Goal: Information Seeking & Learning: Learn about a topic

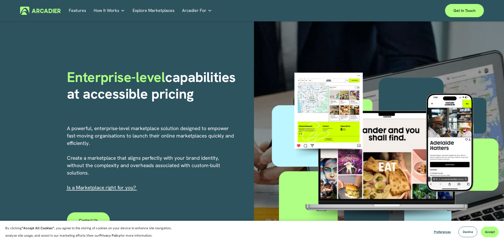
click at [149, 12] on link "Explore Marketplaces" at bounding box center [153, 11] width 42 height 8
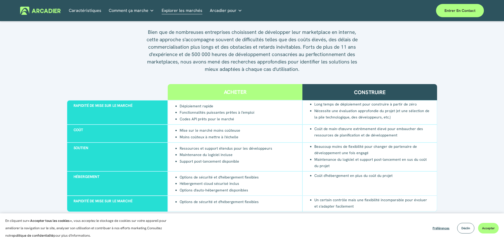
scroll to position [501, 0]
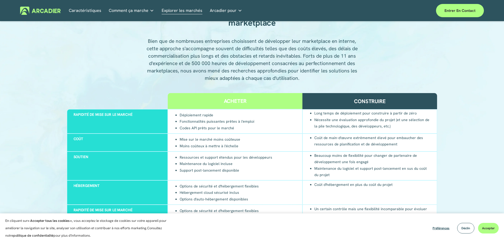
click at [366, 109] on div "Construire" at bounding box center [369, 101] width 135 height 16
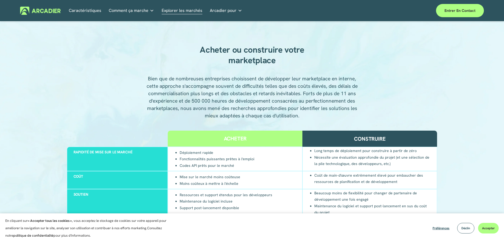
scroll to position [475, 0]
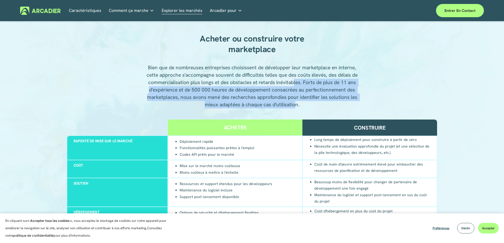
drag, startPoint x: 295, startPoint y: 82, endPoint x: 296, endPoint y: 103, distance: 21.4
click at [296, 103] on font "Bien que de nombreuses entreprises choisissent de développer leur marketplace e…" at bounding box center [252, 86] width 212 height 44
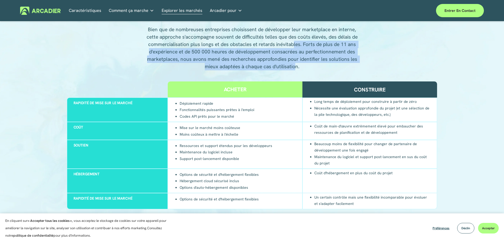
scroll to position [554, 0]
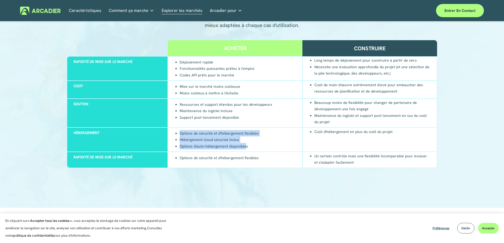
drag, startPoint x: 179, startPoint y: 132, endPoint x: 233, endPoint y: 152, distance: 58.1
click at [244, 149] on ul "Options de sécurité et d'hébergement flexibles Hébergement cloud sécurisé inclu…" at bounding box center [216, 140] width 84 height 20
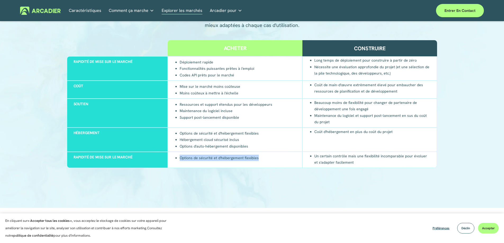
drag, startPoint x: 176, startPoint y: 156, endPoint x: 270, endPoint y: 159, distance: 93.9
click at [270, 159] on div "Options de sécurité et d'hébergement flexibles" at bounding box center [235, 160] width 135 height 16
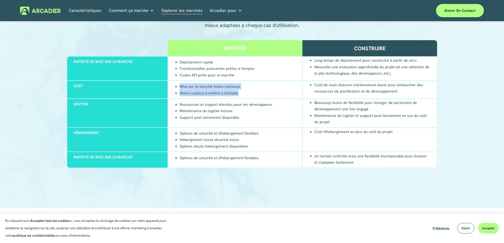
drag, startPoint x: 178, startPoint y: 86, endPoint x: 237, endPoint y: 93, distance: 59.1
click at [237, 93] on ul "Mise sur le marché moins coûteuse Moins coûteux à mettre à l'échelle" at bounding box center [207, 89] width 66 height 13
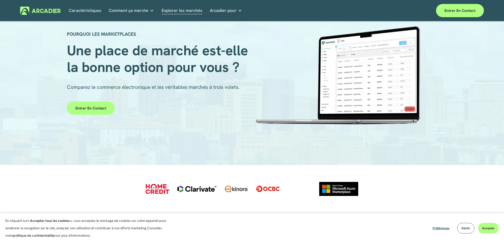
scroll to position [0, 0]
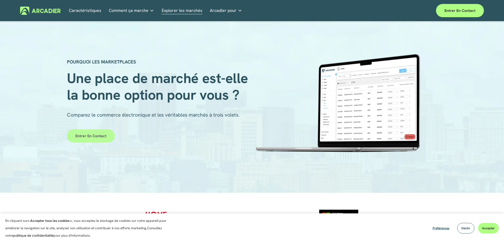
click at [96, 136] on font "Entrer en contact" at bounding box center [90, 136] width 31 height 5
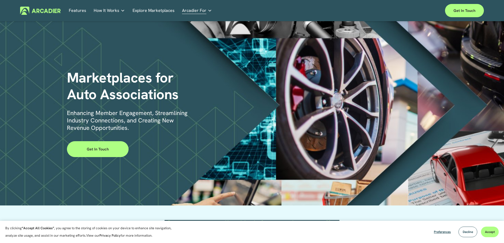
click at [164, 10] on link "Explore Marketplaces" at bounding box center [153, 11] width 42 height 8
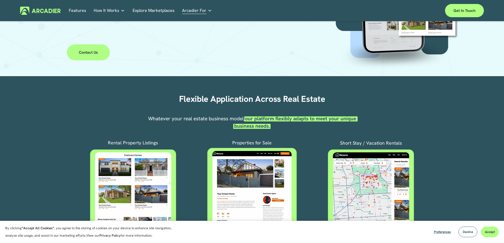
scroll to position [212, 0]
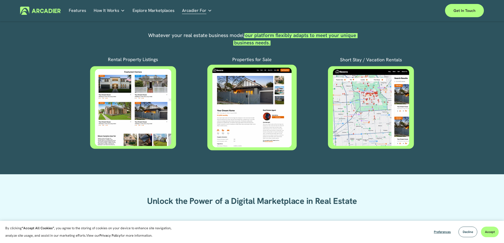
click at [154, 117] on div at bounding box center [133, 107] width 101 height 84
click at [140, 59] on p "Rental Property Listings" at bounding box center [132, 59] width 69 height 7
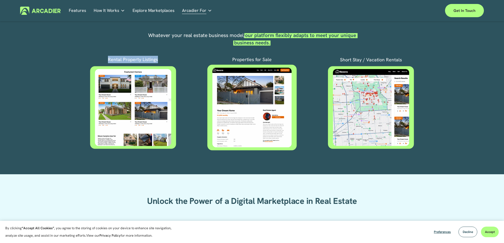
click at [140, 59] on p "Rental Property Listings" at bounding box center [132, 59] width 69 height 7
click at [385, 57] on p "Short Stay / Vacation Rentals" at bounding box center [370, 59] width 101 height 7
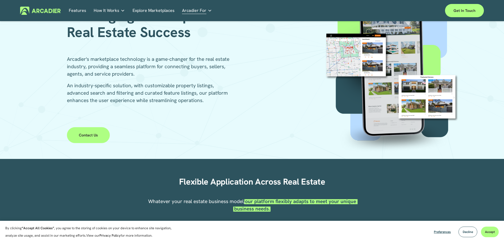
scroll to position [26, 0]
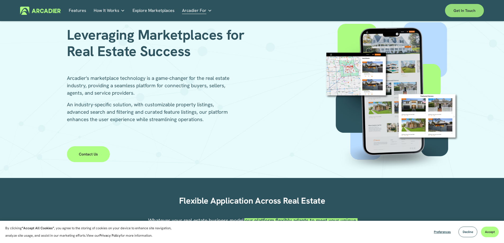
click at [459, 12] on link "Get in touch" at bounding box center [464, 10] width 39 height 13
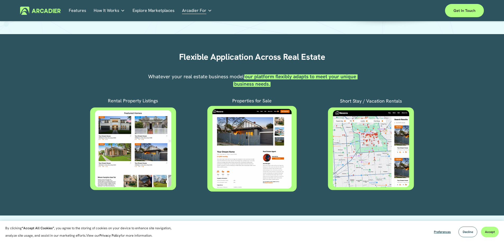
scroll to position [185, 0]
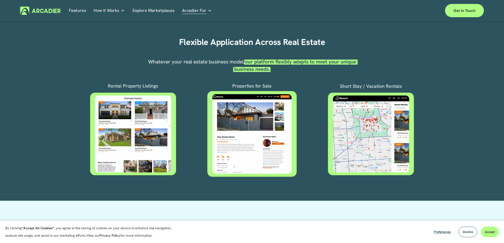
click at [272, 74] on div "Whatever your real estate business model, our platform flexibly adapts to meet …" at bounding box center [252, 66] width 212 height 16
click at [242, 88] on p "Properties for Sale" at bounding box center [252, 85] width 117 height 7
